Goal: Information Seeking & Learning: Learn about a topic

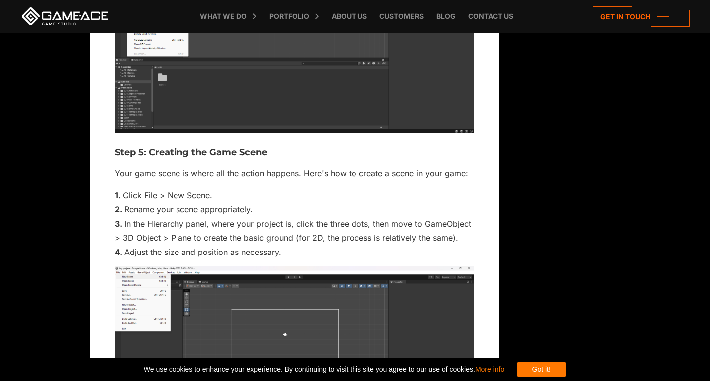
scroll to position [5532, 0]
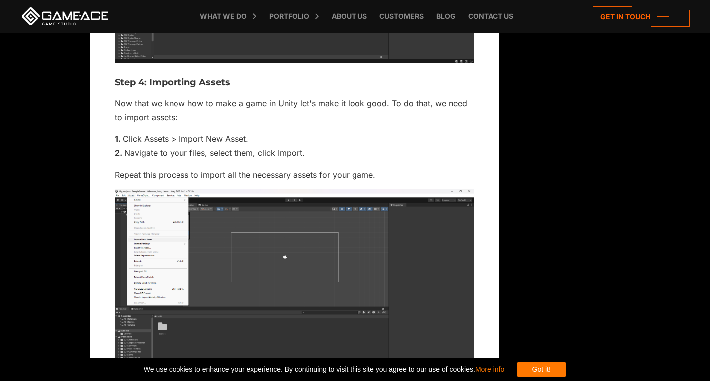
click at [224, 189] on img at bounding box center [294, 285] width 359 height 193
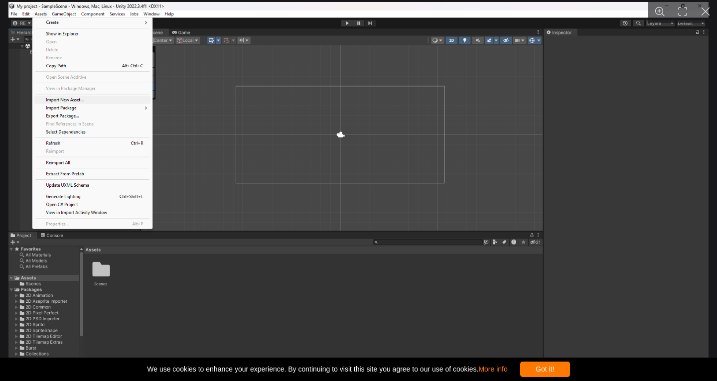
click at [99, 135] on img "You can close this modal content with the ESC key" at bounding box center [358, 190] width 701 height 377
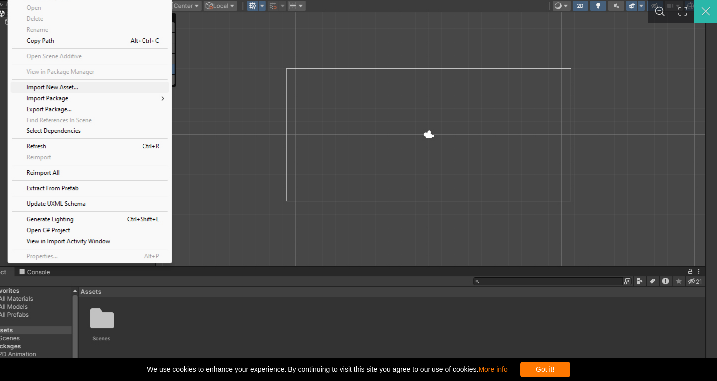
click at [704, 8] on button "You can close this modal content with the ESC key" at bounding box center [705, 11] width 23 height 23
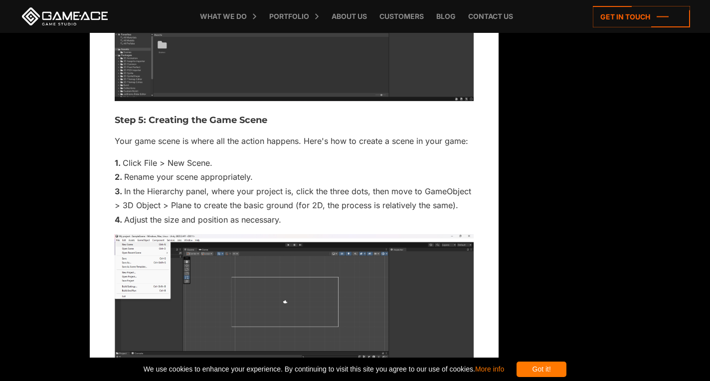
scroll to position [5881, 0]
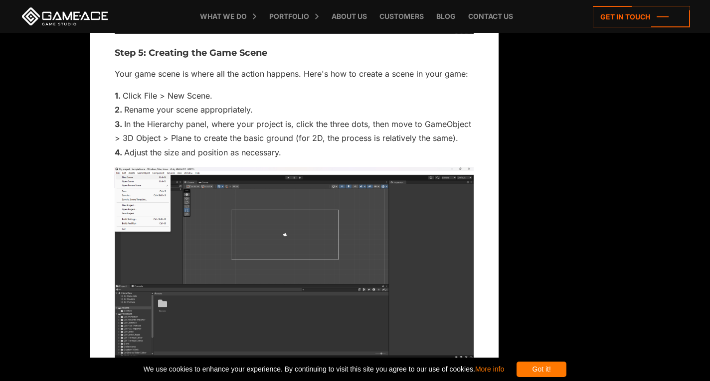
click at [404, 197] on img at bounding box center [294, 263] width 359 height 193
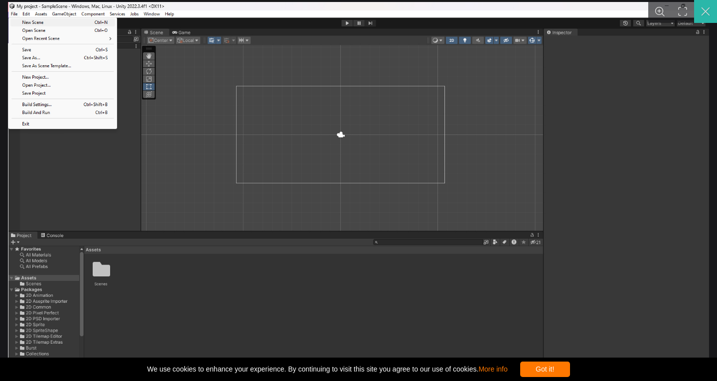
click at [702, 9] on button "You can close this modal content with the ESC key" at bounding box center [705, 11] width 23 height 23
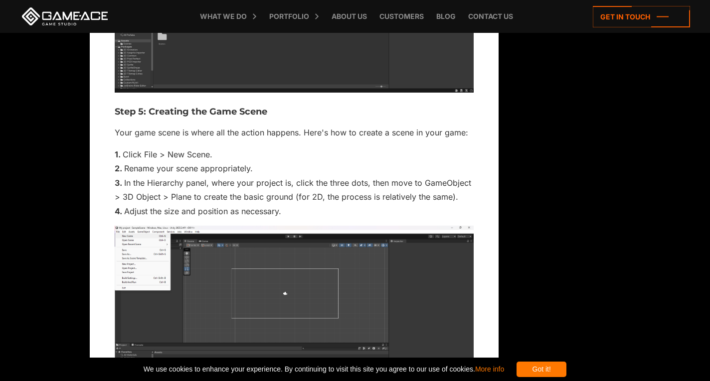
scroll to position [5781, 0]
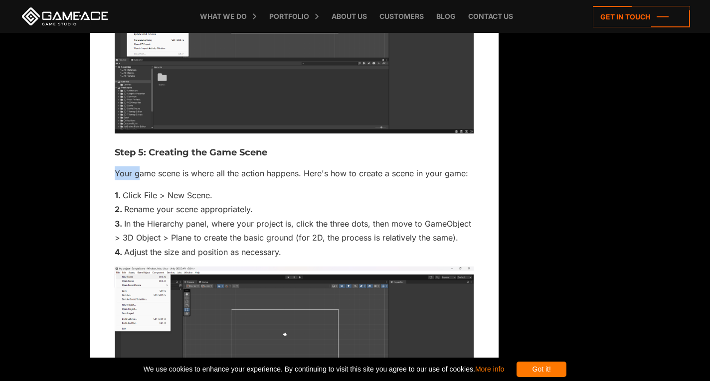
drag, startPoint x: 141, startPoint y: 118, endPoint x: 293, endPoint y: 101, distance: 152.9
click at [295, 148] on h3 "Step 5: Creating the Game Scene" at bounding box center [294, 153] width 359 height 10
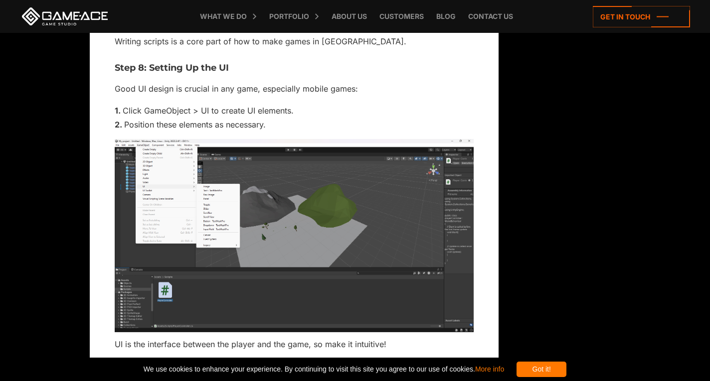
scroll to position [7675, 0]
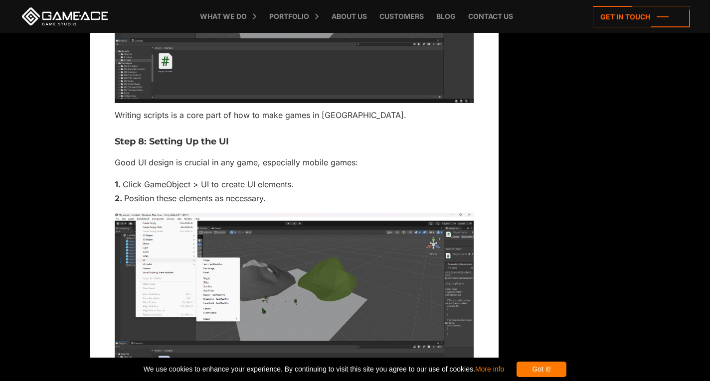
drag, startPoint x: 163, startPoint y: 253, endPoint x: 85, endPoint y: 236, distance: 80.1
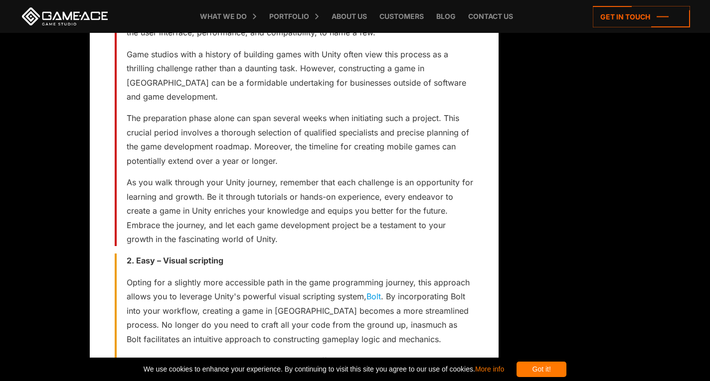
scroll to position [0, 0]
